Goal: Task Accomplishment & Management: Manage account settings

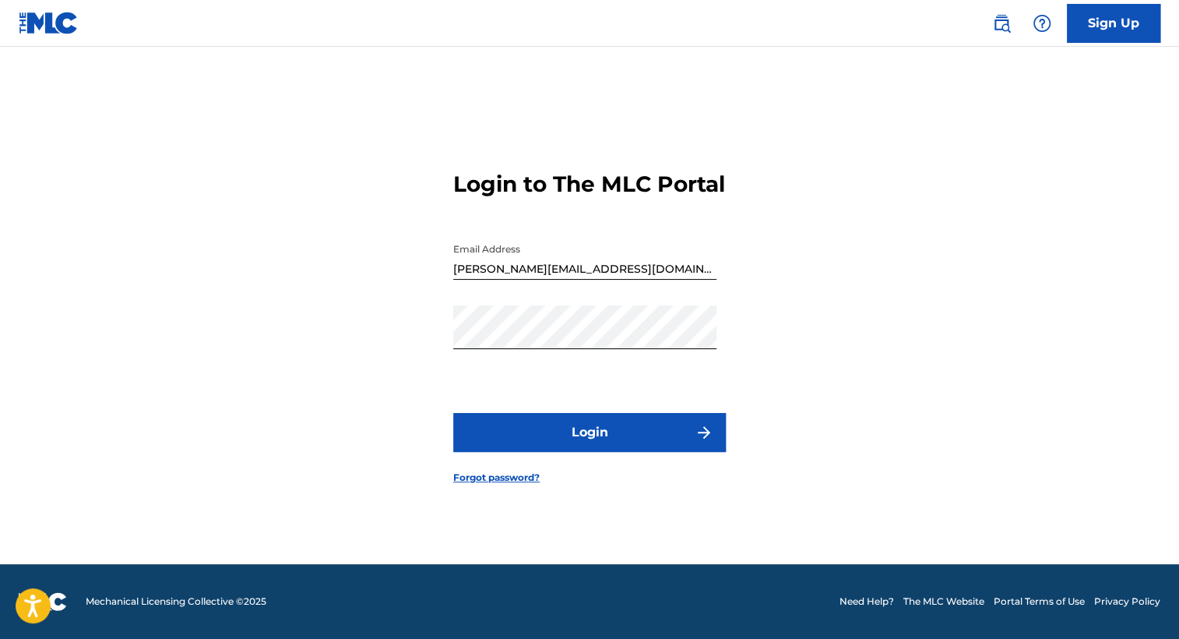
click at [650, 448] on button "Login" at bounding box center [589, 432] width 273 height 39
click at [495, 485] on link "Forgot password?" at bounding box center [496, 478] width 86 height 14
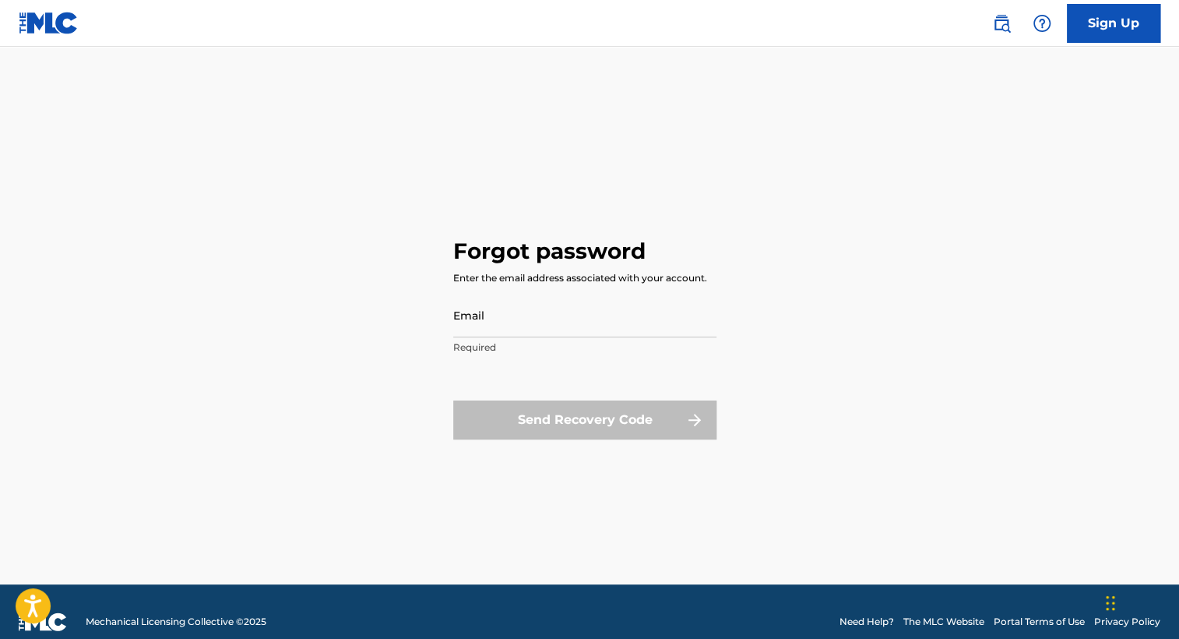
click at [481, 321] on input "Email" at bounding box center [584, 315] width 263 height 44
type input "[PERSON_NAME][EMAIL_ADDRESS][DOMAIN_NAME]"
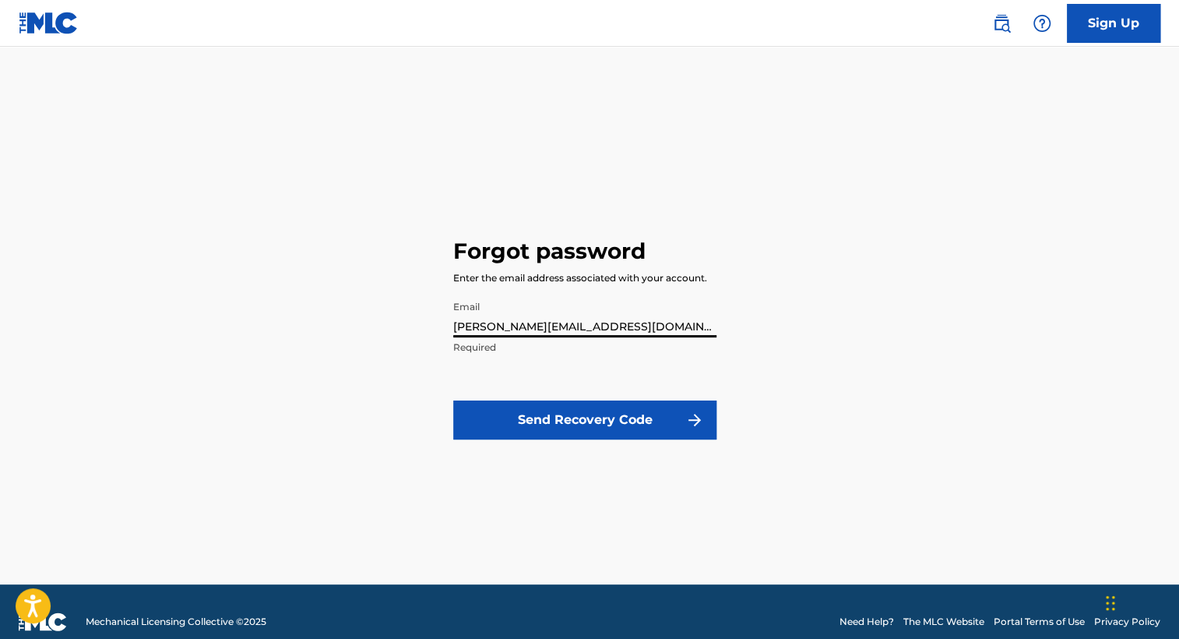
click at [506, 406] on button "Send Recovery Code" at bounding box center [584, 419] width 263 height 39
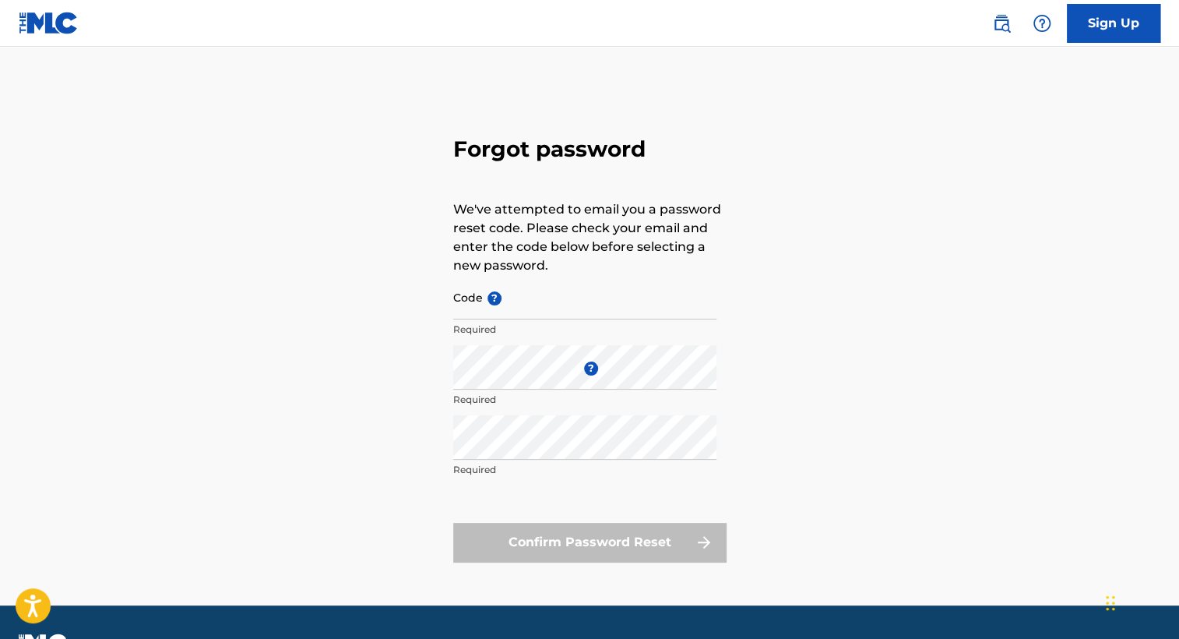
type input "[PERSON_NAME][EMAIL_ADDRESS][DOMAIN_NAME]"
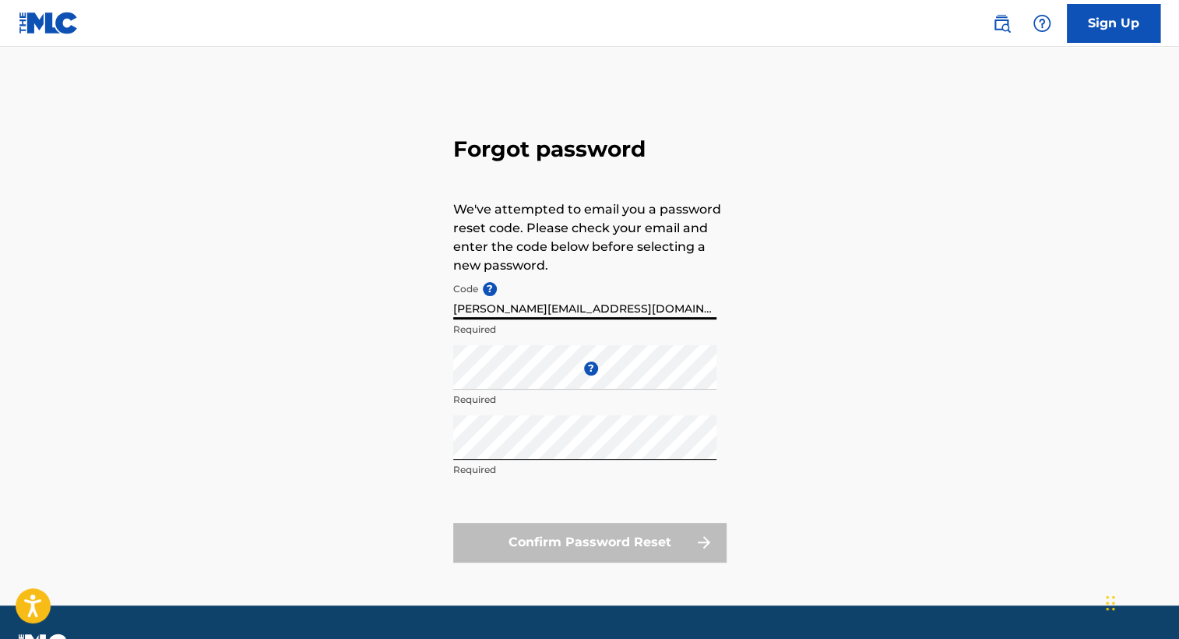
click at [585, 302] on input "[PERSON_NAME][EMAIL_ADDRESS][DOMAIN_NAME]" at bounding box center [584, 297] width 263 height 44
paste input "FP_8253106ea1ff6e196673be9ce747"
type input "FP_8253106ea1ff6e196673be9ce747"
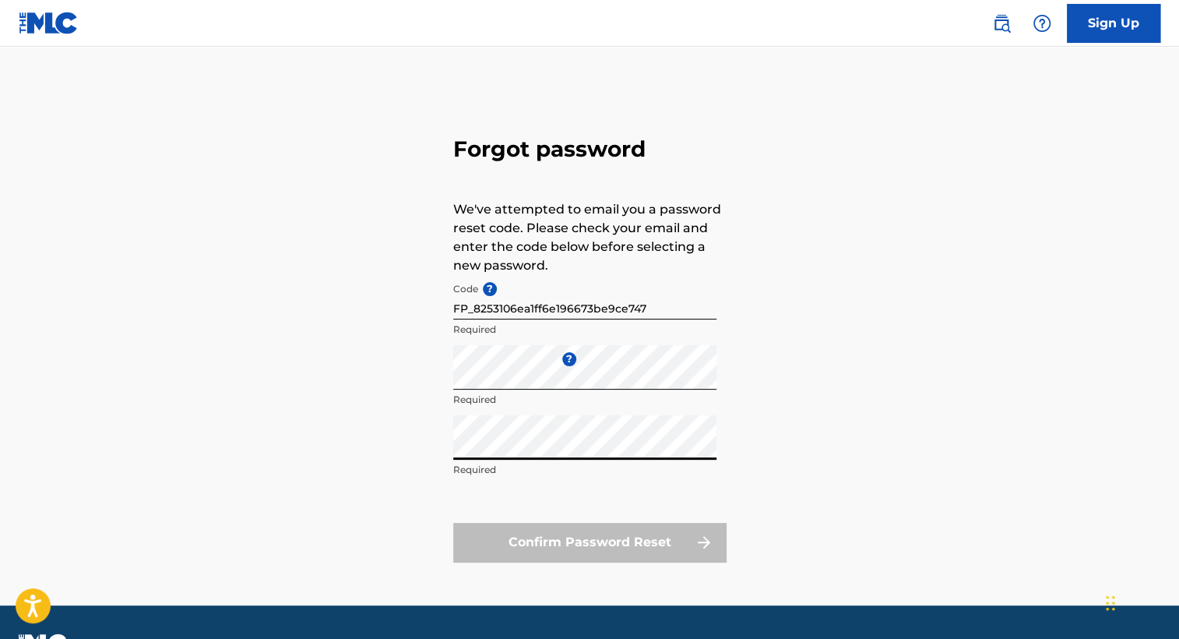
click at [327, 452] on div "Forgot password We've attempted to email you a password reset code. Please chec…" at bounding box center [589, 346] width 1091 height 520
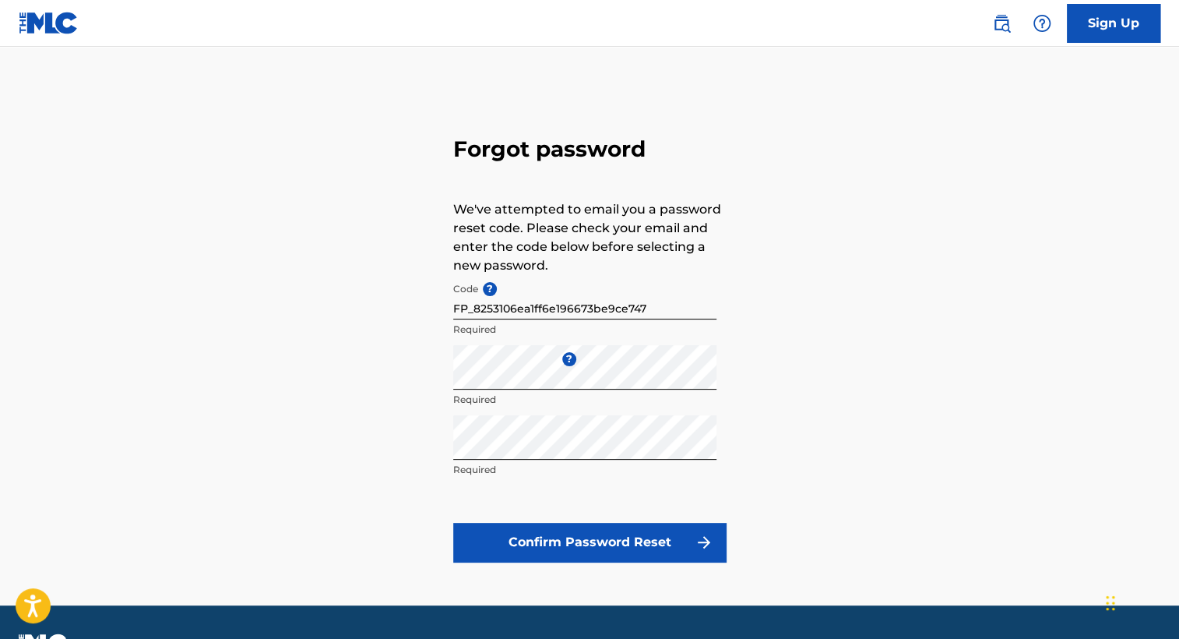
click at [558, 527] on button "Confirm Password Reset" at bounding box center [589, 542] width 273 height 39
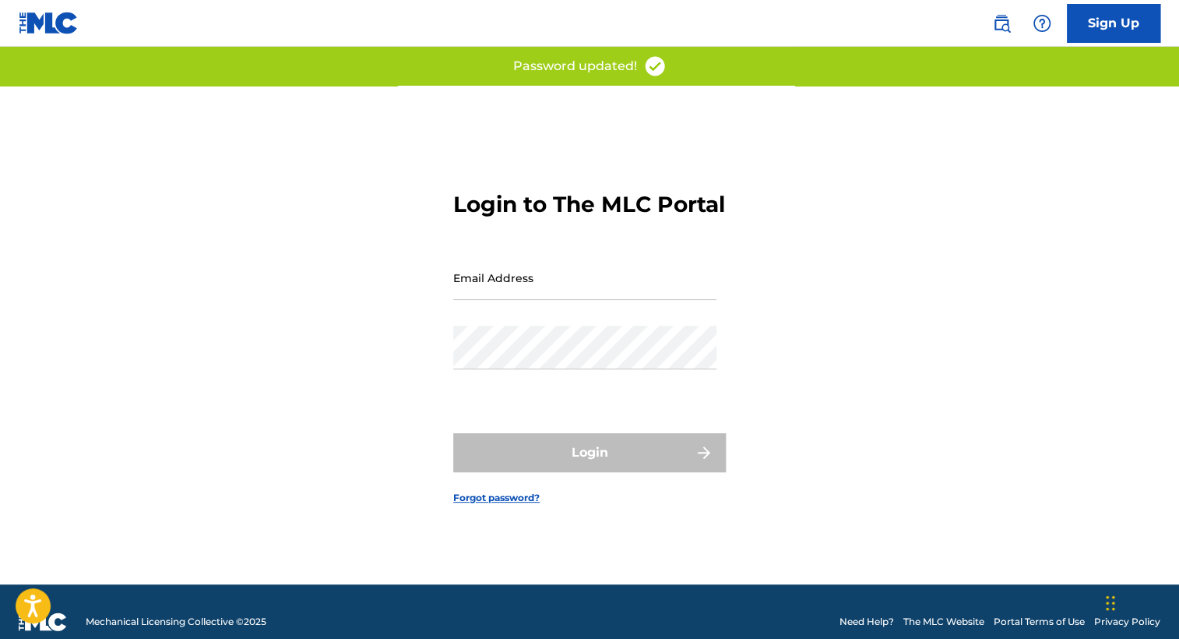
type input "[PERSON_NAME][EMAIL_ADDRESS][DOMAIN_NAME]"
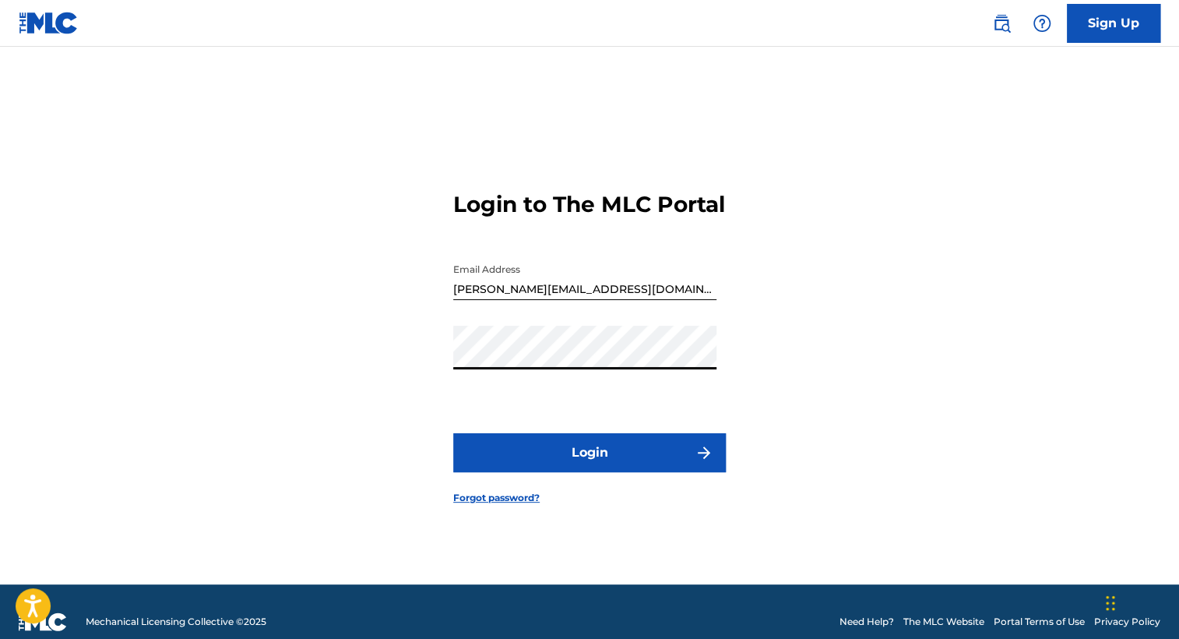
click at [557, 465] on button "Login" at bounding box center [589, 452] width 273 height 39
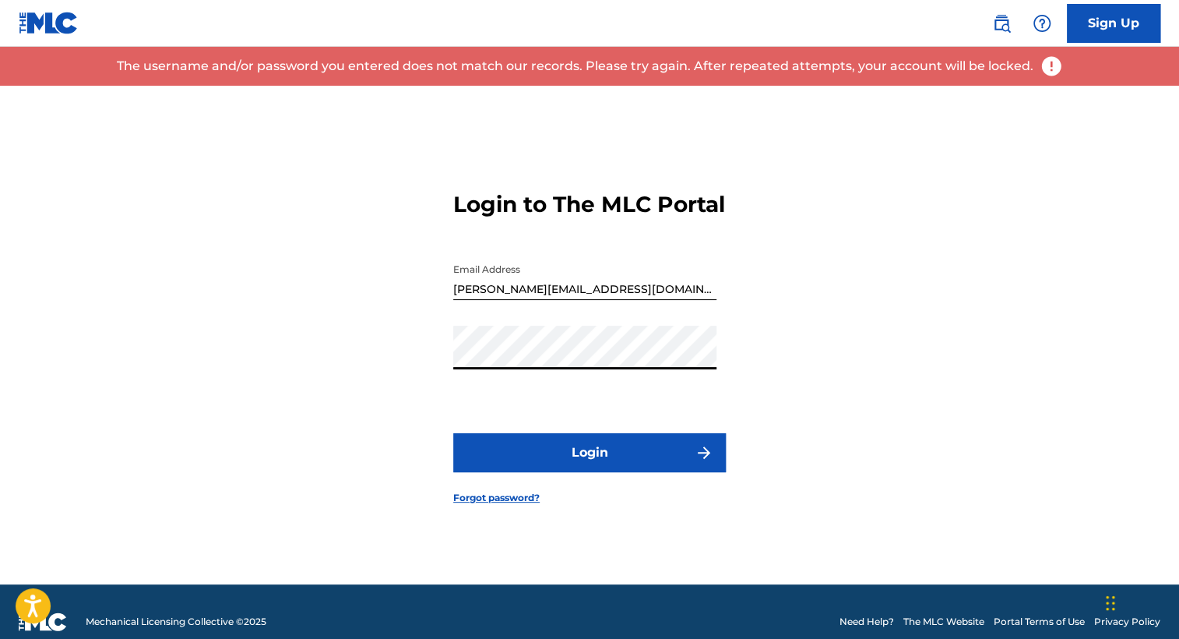
click at [361, 369] on div "Login to The MLC Portal Email Address [PERSON_NAME][EMAIL_ADDRESS][DOMAIN_NAME]…" at bounding box center [589, 335] width 1091 height 499
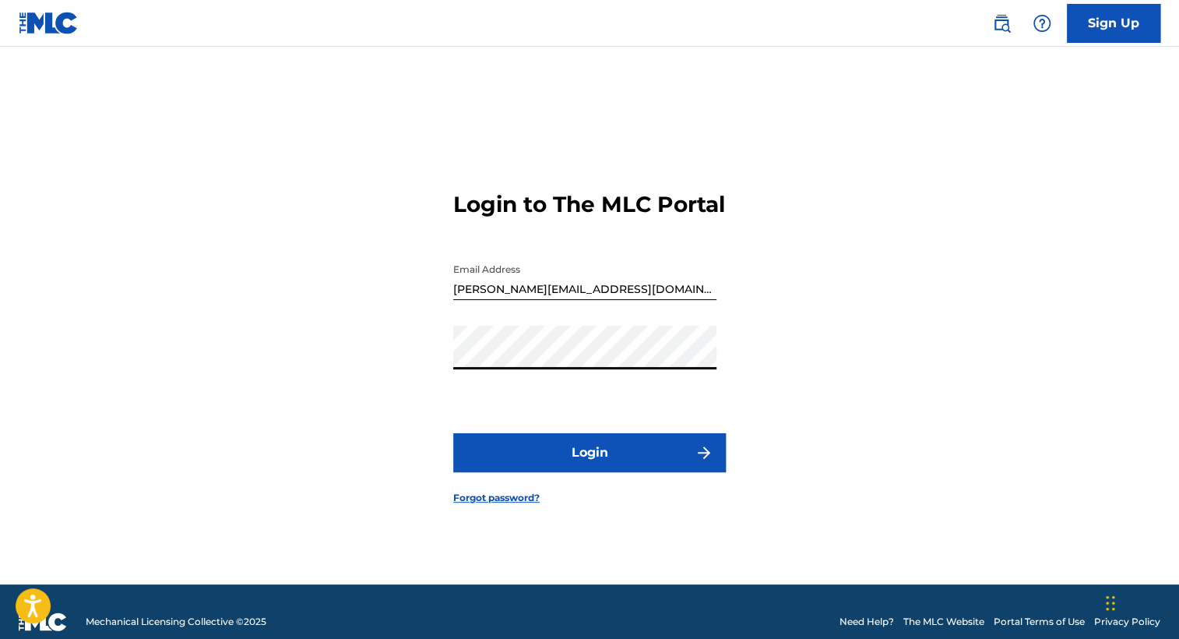
click at [461, 467] on button "Login" at bounding box center [589, 452] width 273 height 39
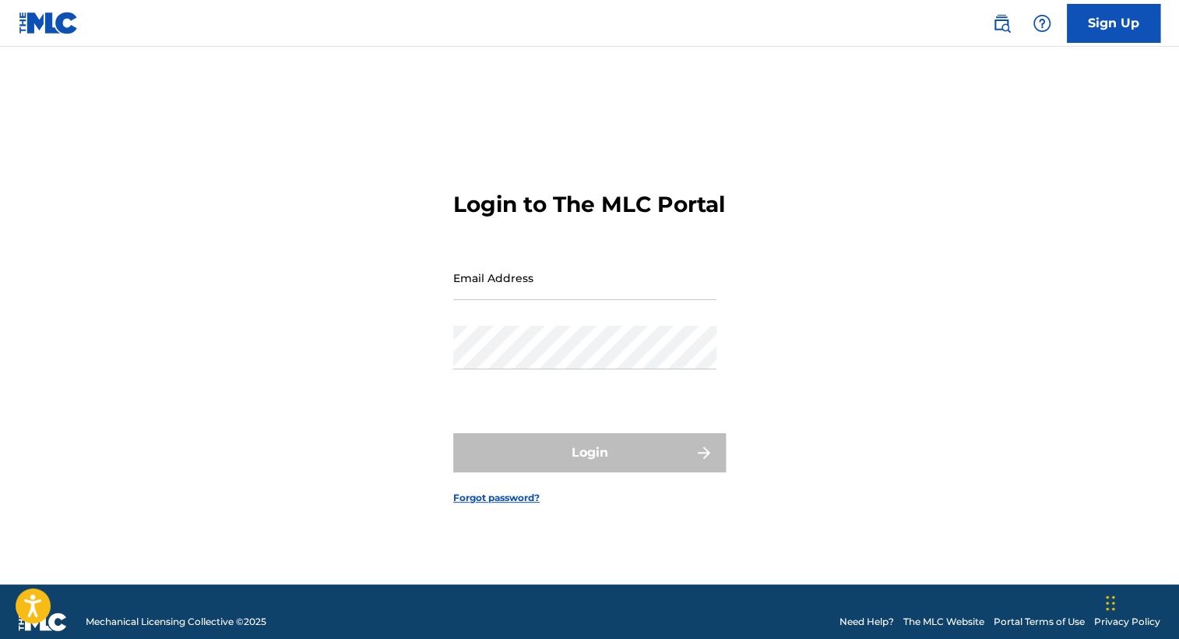
type input "[PERSON_NAME][EMAIL_ADDRESS][DOMAIN_NAME]"
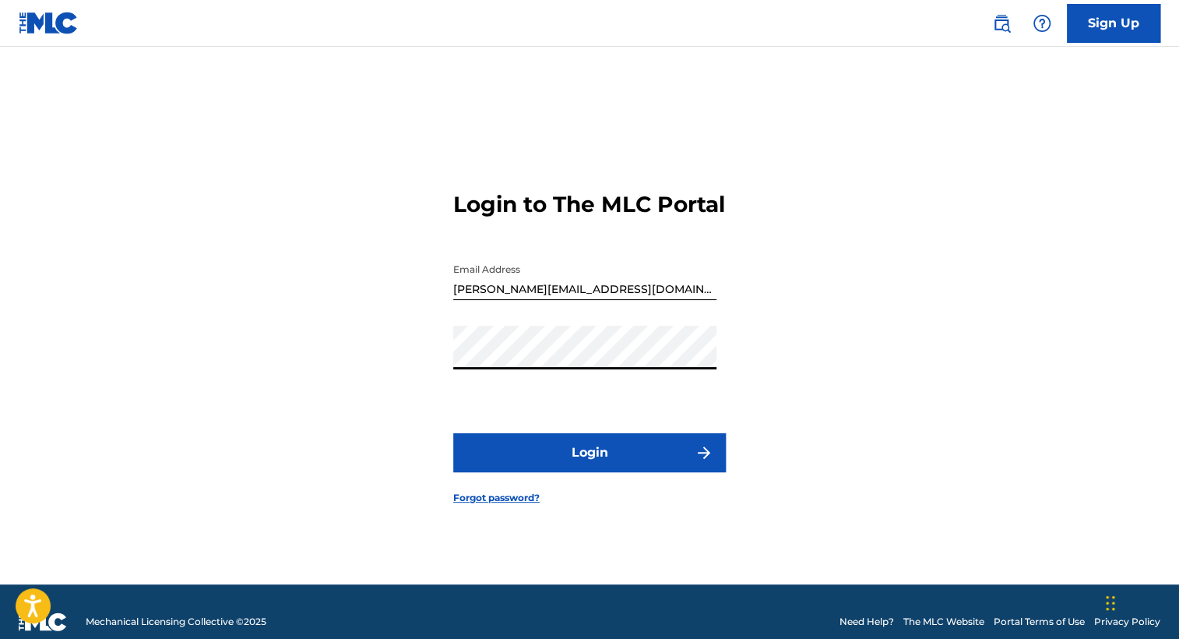
click at [347, 382] on div "Login to The MLC Portal Email Address [PERSON_NAME][EMAIL_ADDRESS][DOMAIN_NAME]…" at bounding box center [589, 335] width 1091 height 499
click at [472, 467] on button "Login" at bounding box center [589, 452] width 273 height 39
click at [486, 505] on link "Forgot password?" at bounding box center [496, 498] width 86 height 14
